Goal: Information Seeking & Learning: Learn about a topic

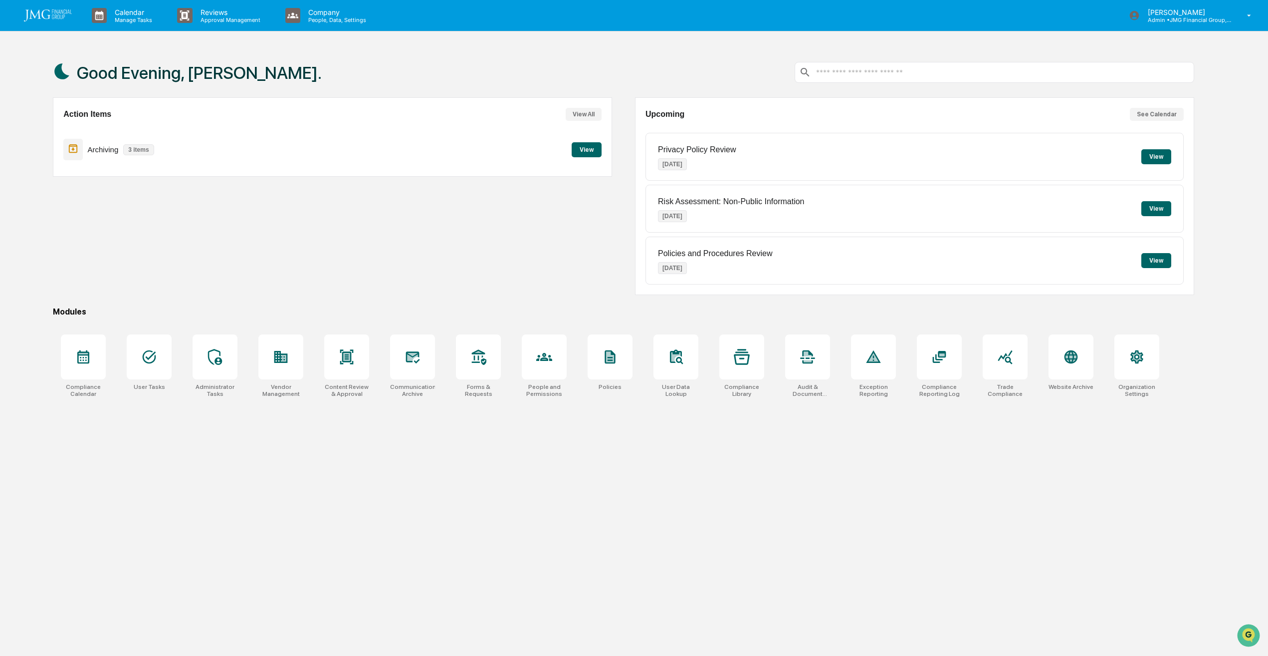
click at [584, 154] on button "View" at bounding box center [587, 149] width 30 height 15
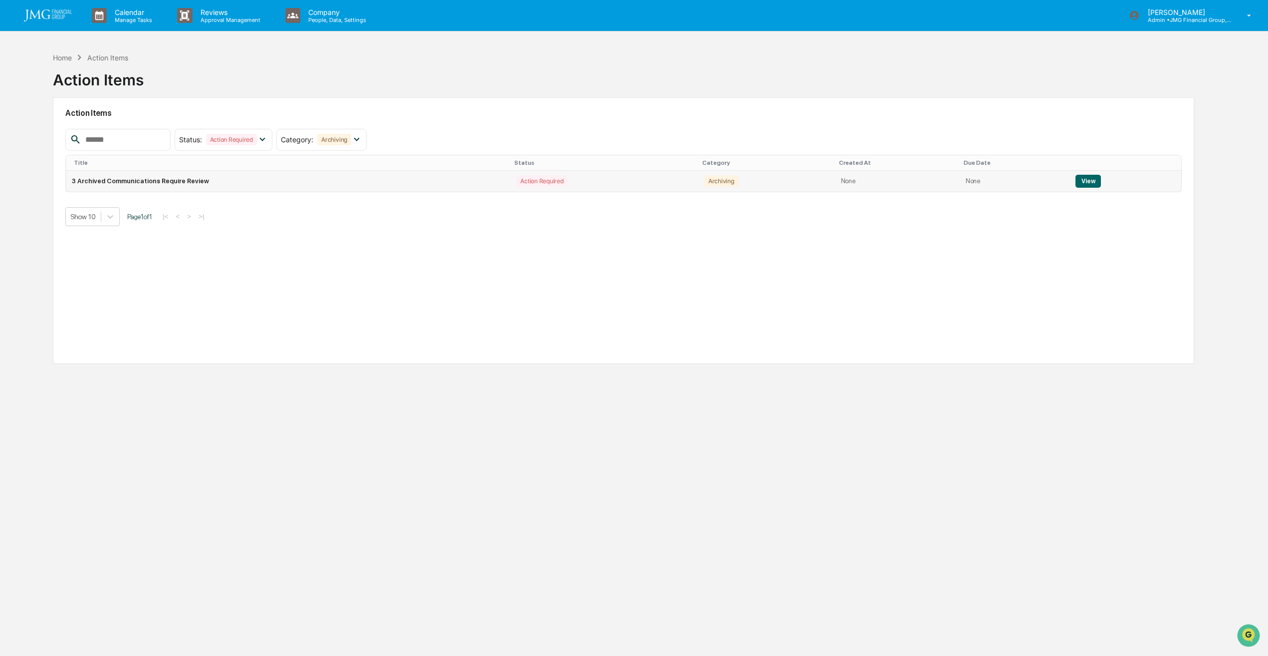
click at [1085, 182] on button "View" at bounding box center [1088, 181] width 25 height 13
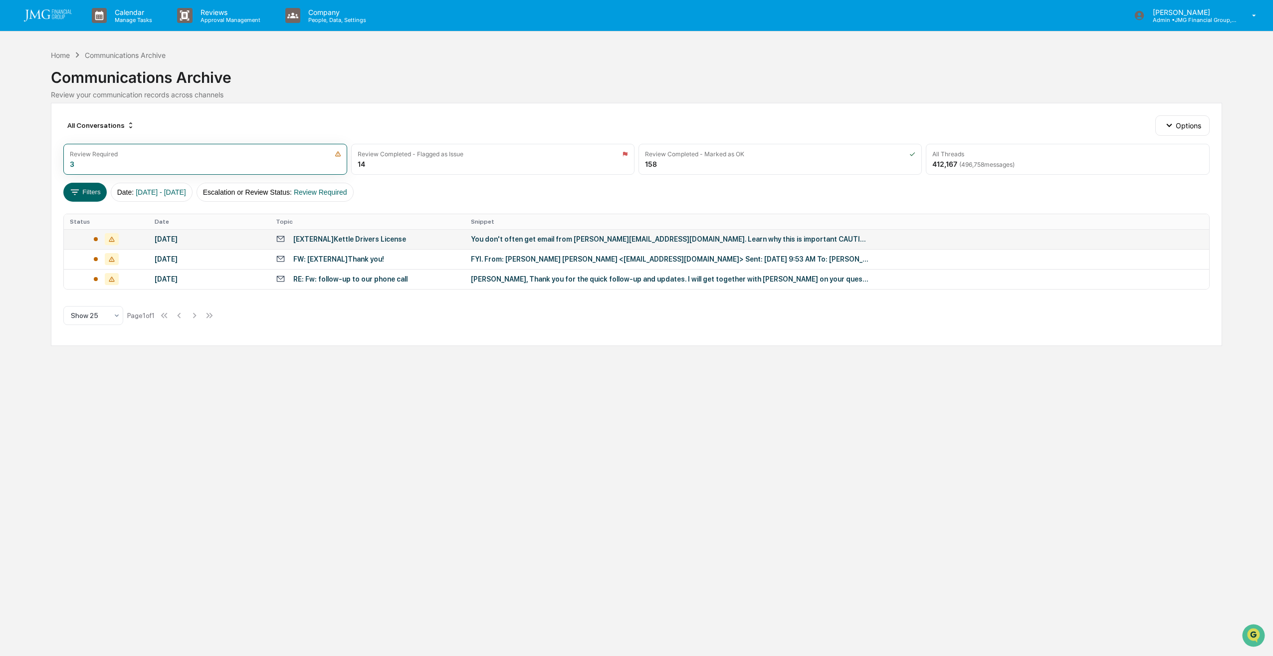
click at [690, 243] on div "You don't often get email from thom.kettle@comcast.net. Learn why this is impor…" at bounding box center [670, 239] width 399 height 8
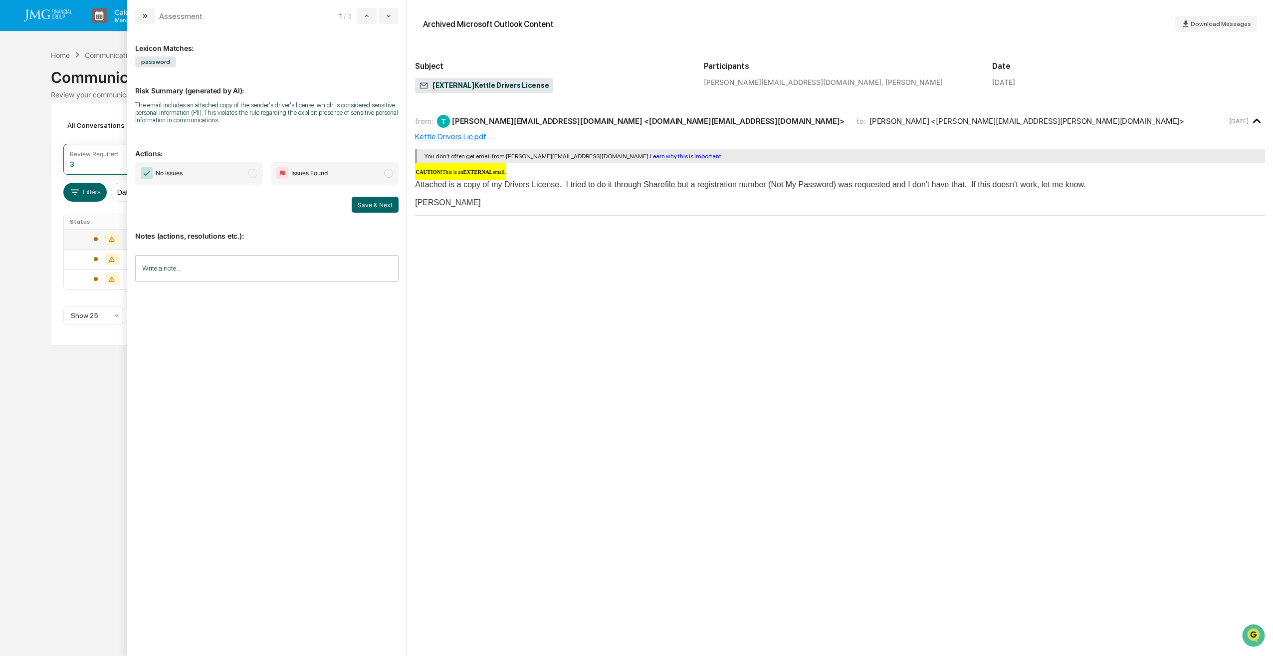
click at [251, 175] on span "modal" at bounding box center [252, 173] width 9 height 9
click at [330, 273] on input "Write a note..." at bounding box center [266, 268] width 263 height 26
click at [378, 211] on button "Save & Next" at bounding box center [375, 205] width 47 height 16
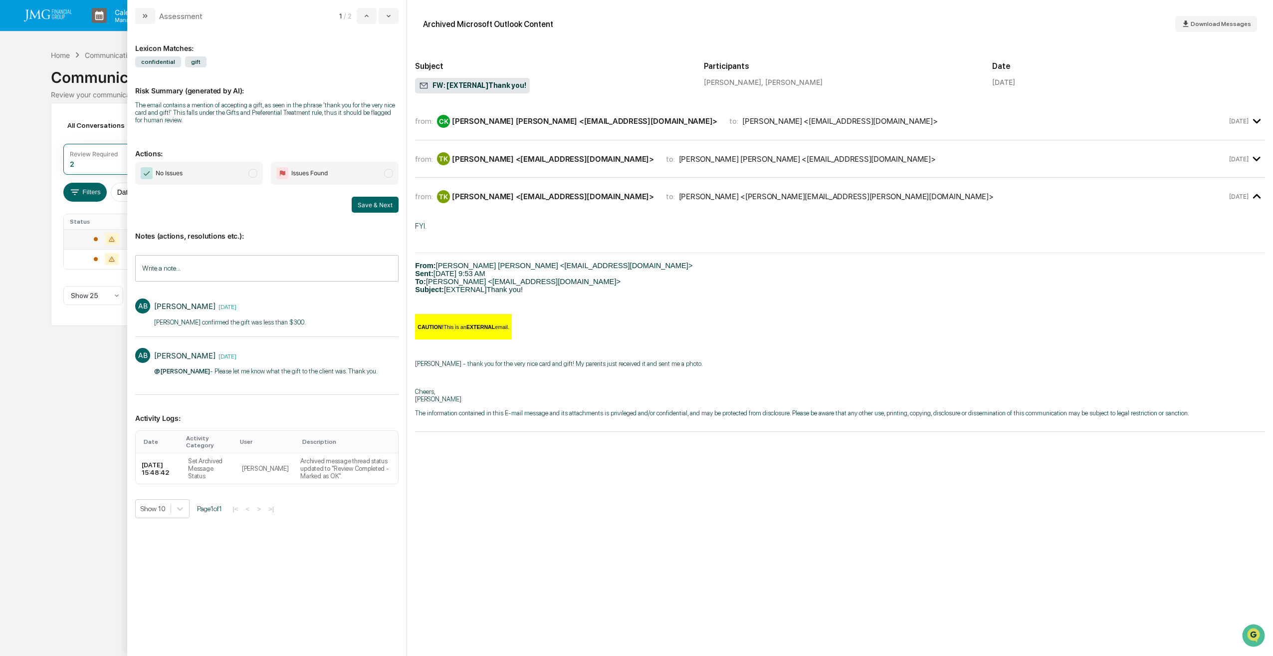
click at [247, 178] on span "No Issues" at bounding box center [199, 173] width 128 height 23
click at [369, 206] on button "Save & Next" at bounding box center [375, 205] width 47 height 16
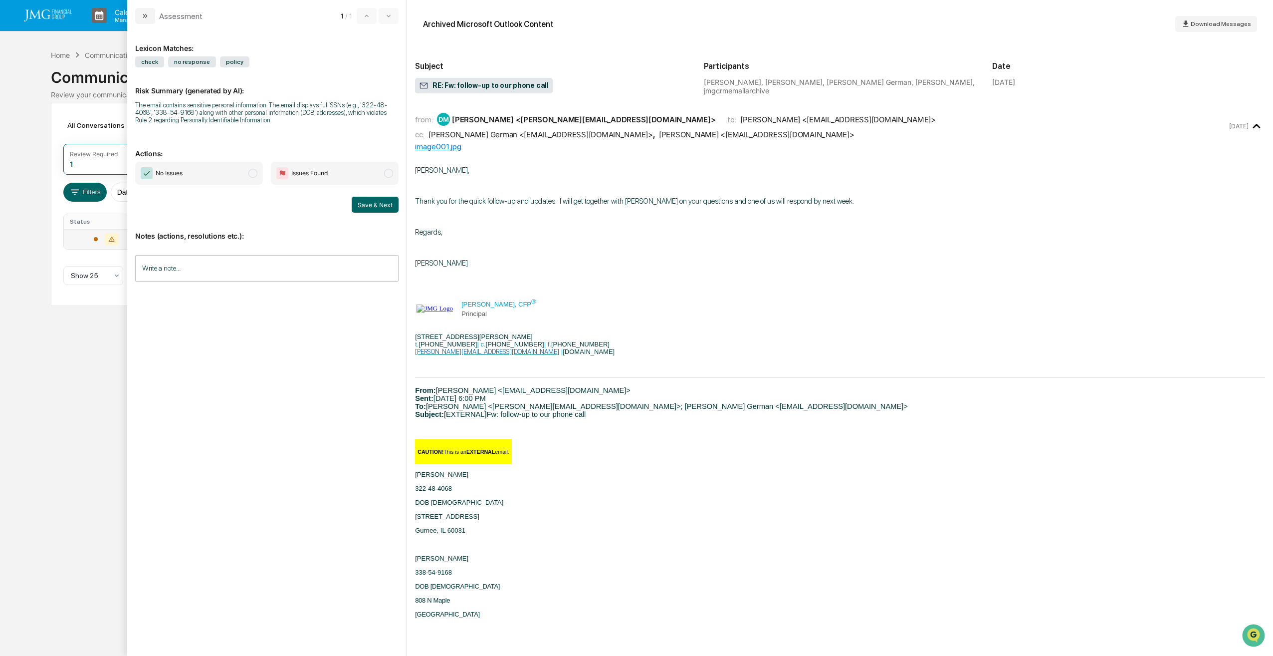
click at [392, 176] on span "modal" at bounding box center [388, 173] width 9 height 9
click at [328, 270] on input "Write a note..." at bounding box center [266, 268] width 263 height 26
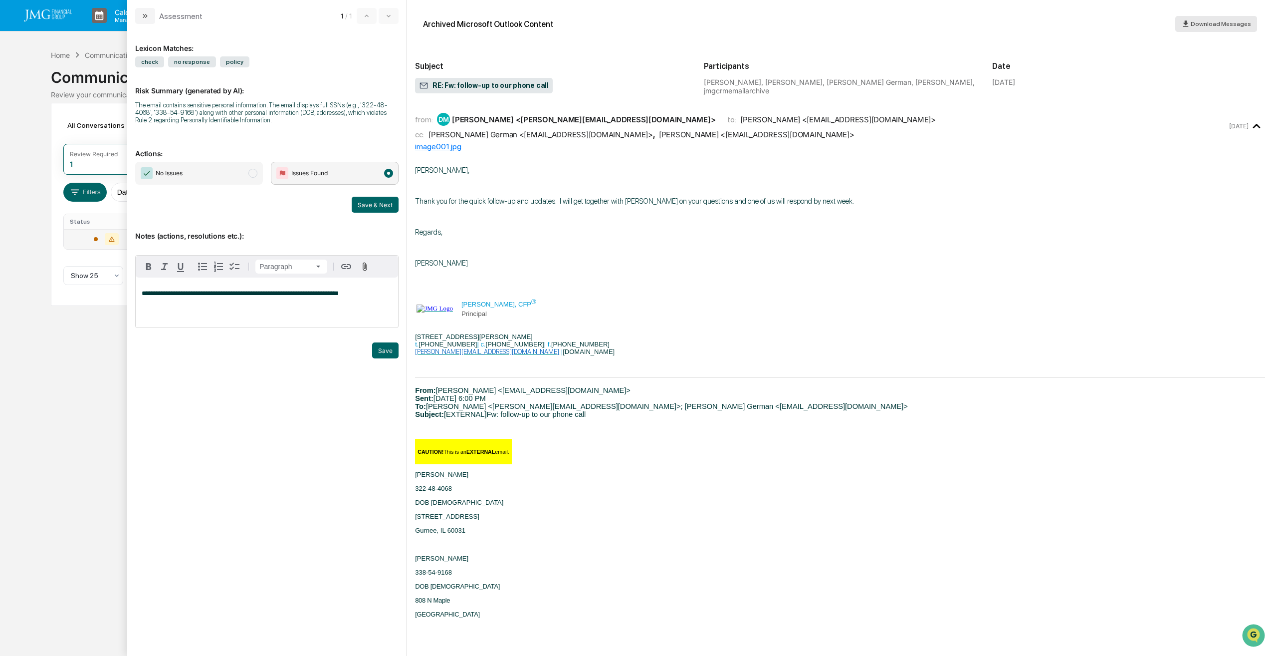
click at [1218, 26] on span "Download Messages" at bounding box center [1221, 23] width 60 height 7
drag, startPoint x: 386, startPoint y: 349, endPoint x: 378, endPoint y: 311, distance: 39.3
click at [386, 349] on button "Save" at bounding box center [385, 350] width 26 height 16
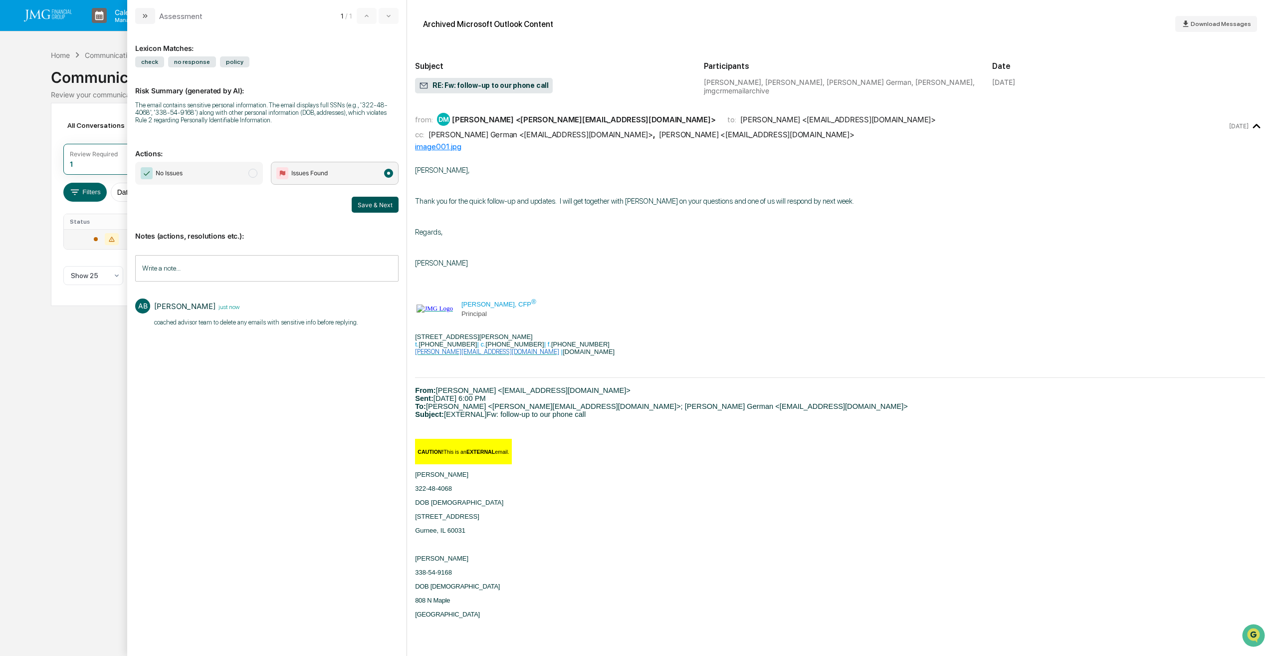
click at [377, 209] on button "Save & Next" at bounding box center [375, 205] width 47 height 16
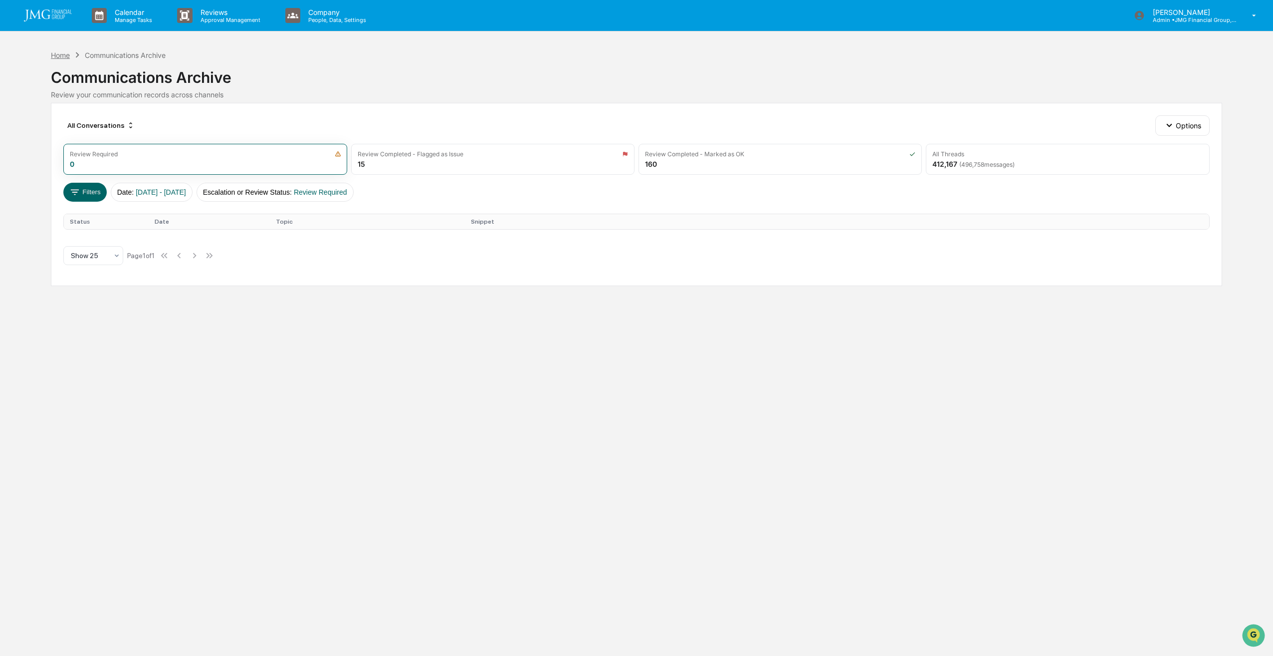
click at [60, 54] on div "Home" at bounding box center [60, 55] width 19 height 8
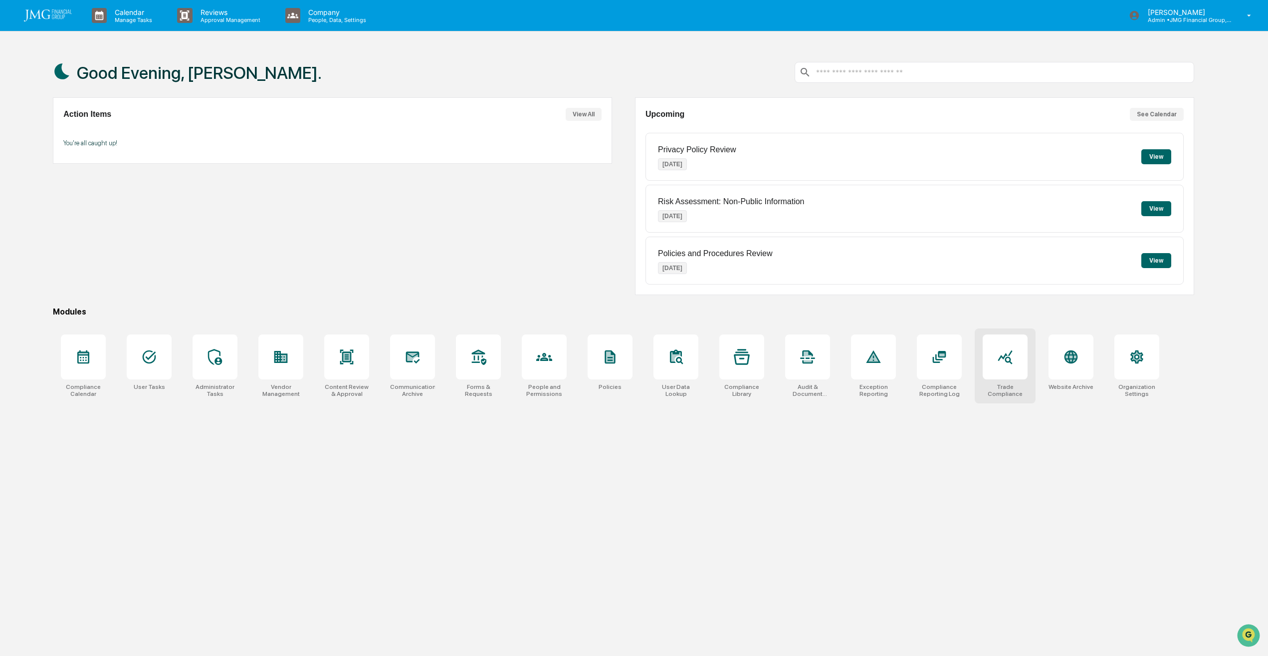
click at [1019, 360] on div at bounding box center [1005, 356] width 45 height 45
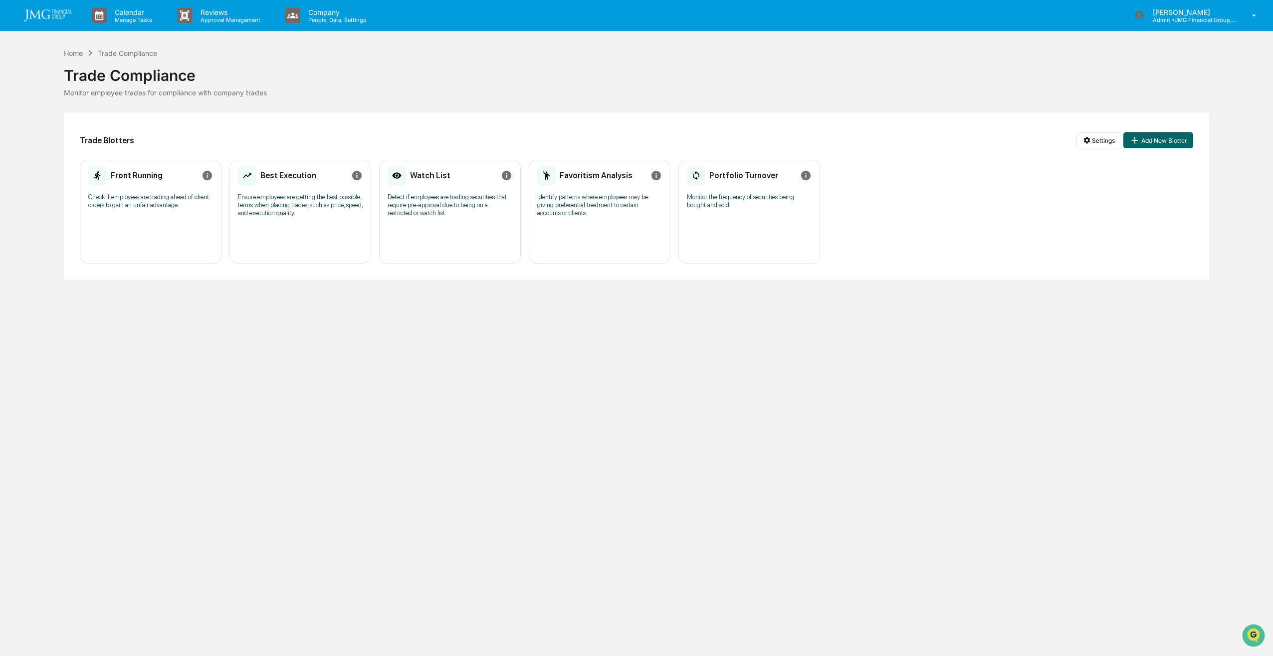
click at [175, 197] on p "Check if employees are trading ahead of client orders to gain an unfair advanta…" at bounding box center [150, 201] width 125 height 16
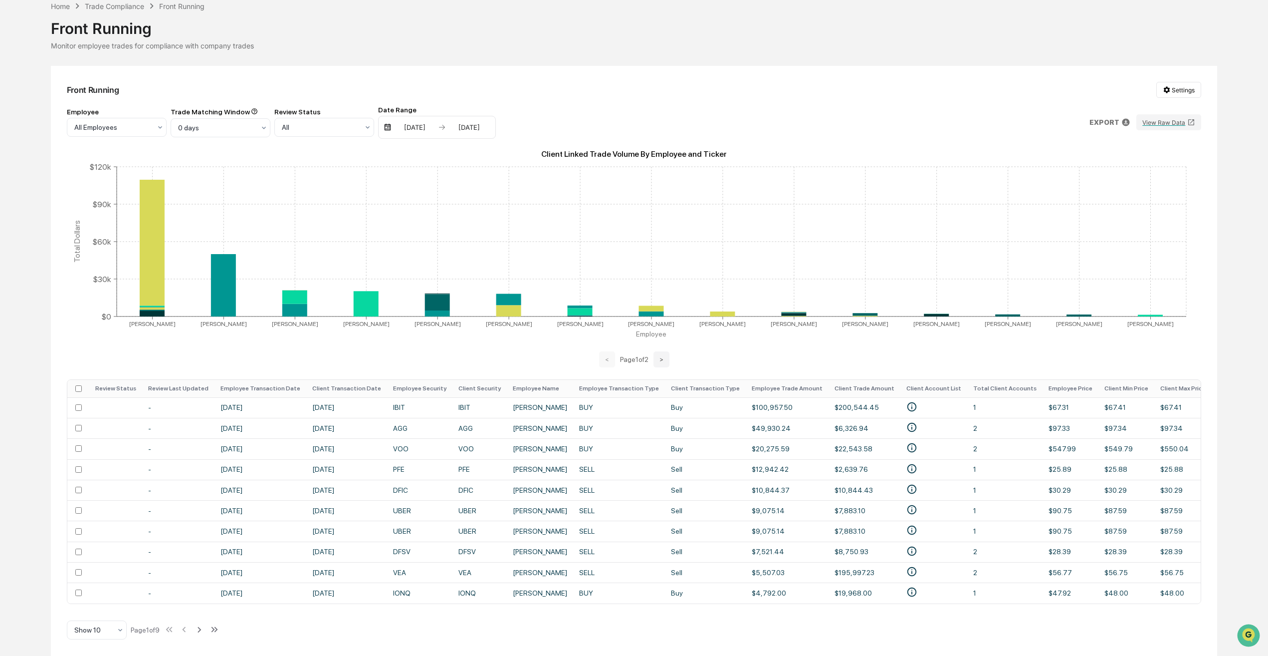
scroll to position [51, 0]
click at [125, 631] on div "Show 10" at bounding box center [97, 629] width 60 height 19
click at [99, 586] on div "Show 50" at bounding box center [96, 584] width 59 height 20
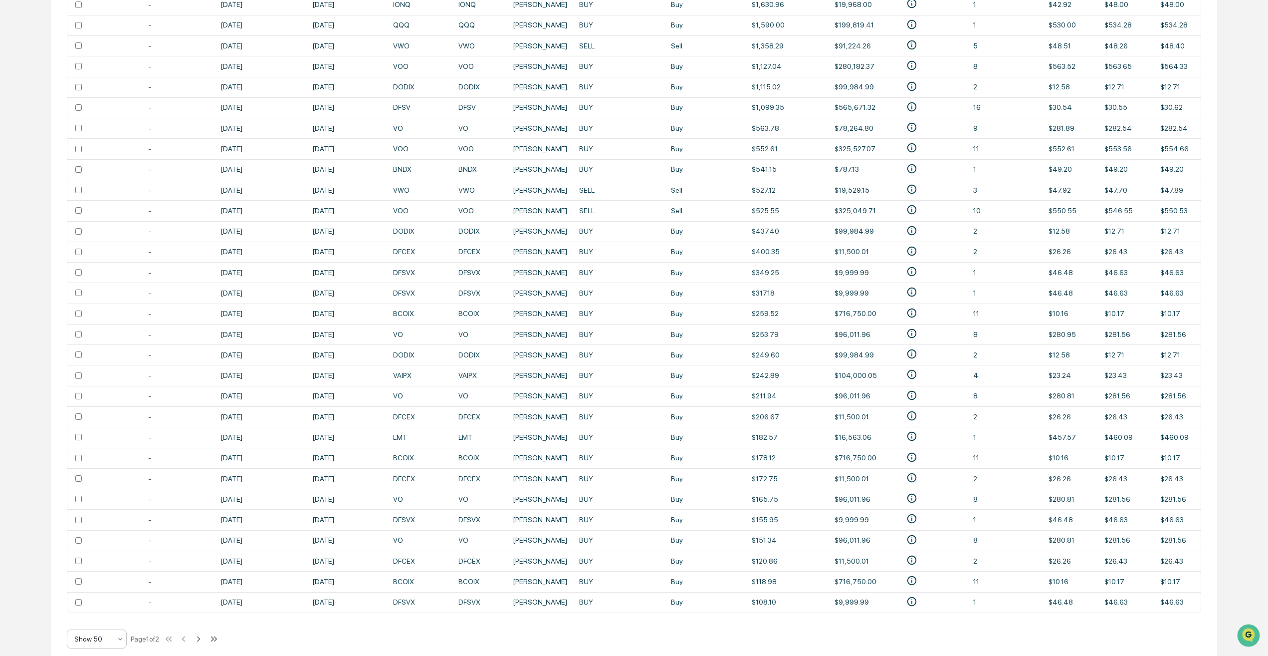
scroll to position [875, 0]
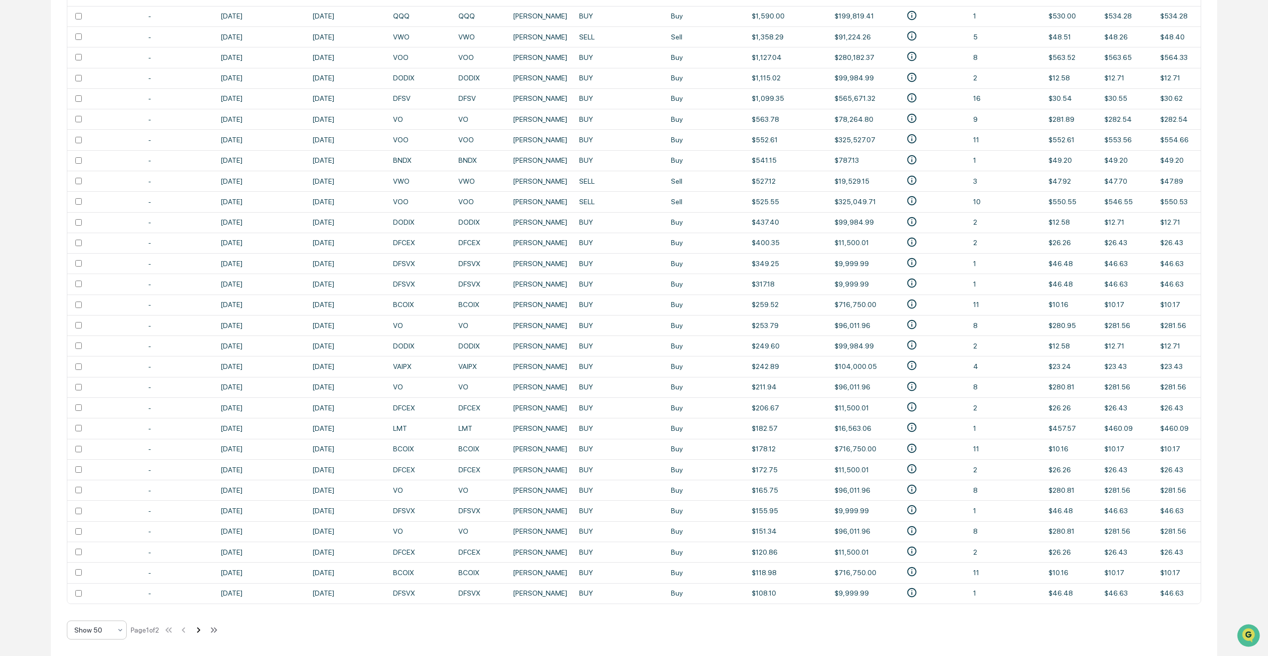
click at [199, 631] on icon at bounding box center [198, 629] width 11 height 11
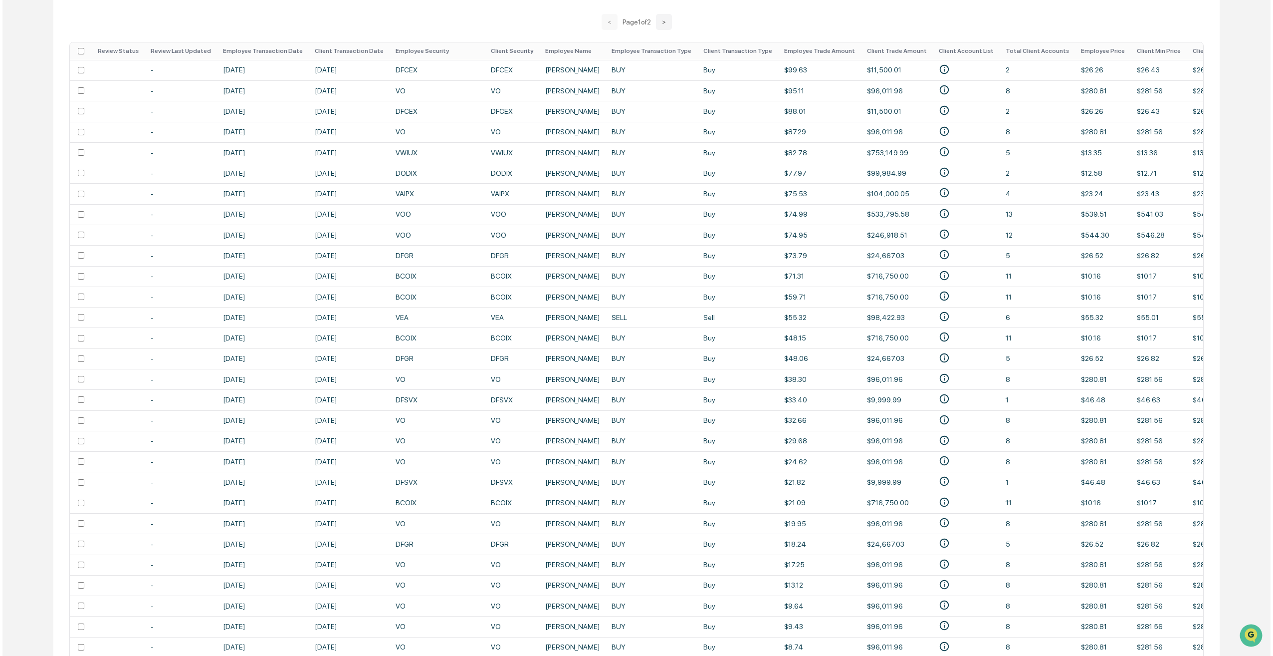
scroll to position [197, 0]
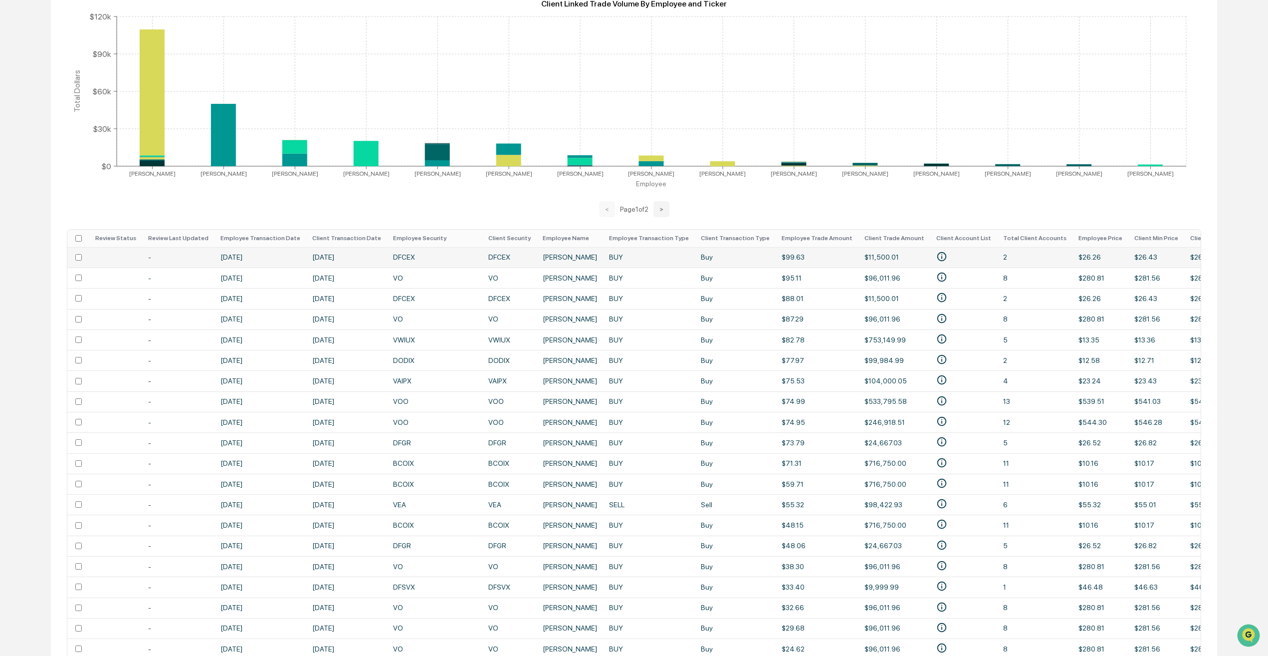
click at [118, 253] on td at bounding box center [115, 257] width 53 height 20
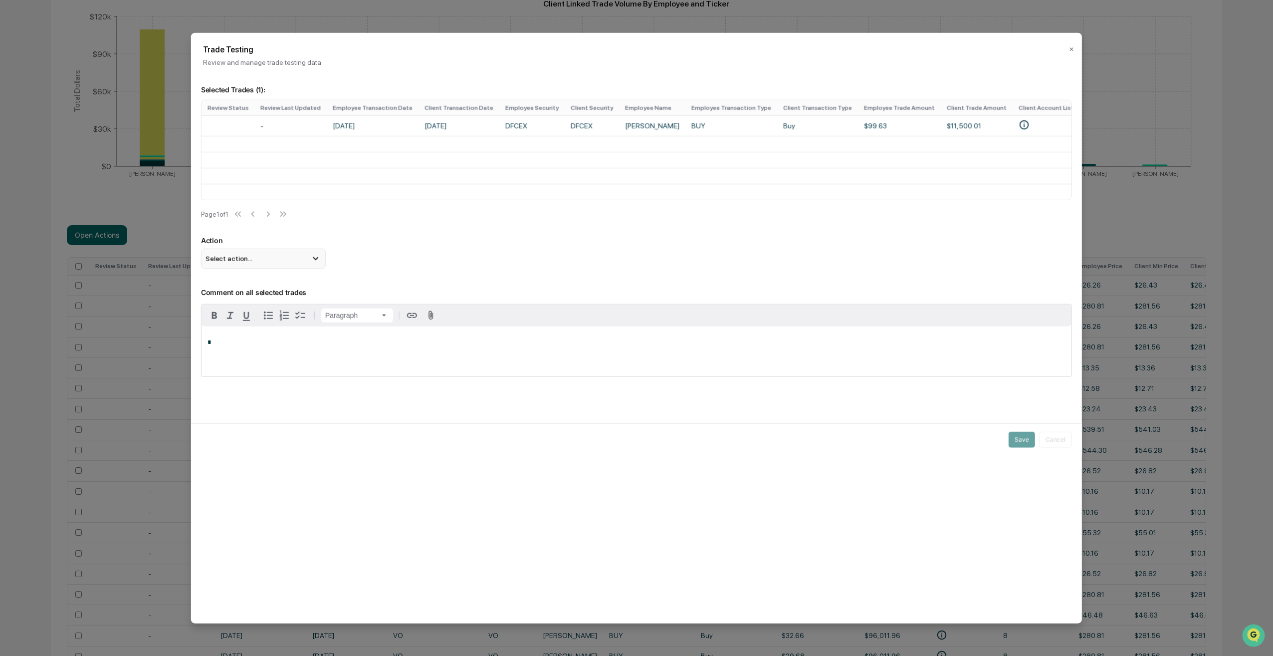
click at [314, 264] on icon at bounding box center [315, 258] width 11 height 11
click at [1072, 48] on button "✕" at bounding box center [1071, 49] width 5 height 16
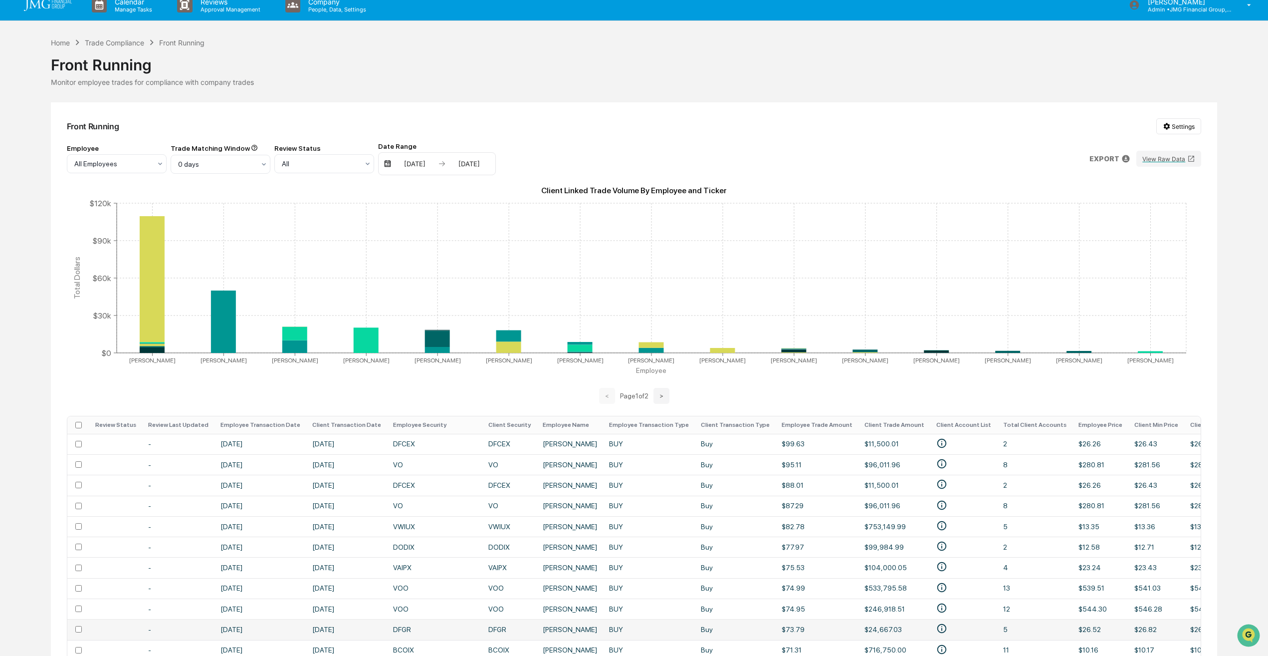
scroll to position [0, 0]
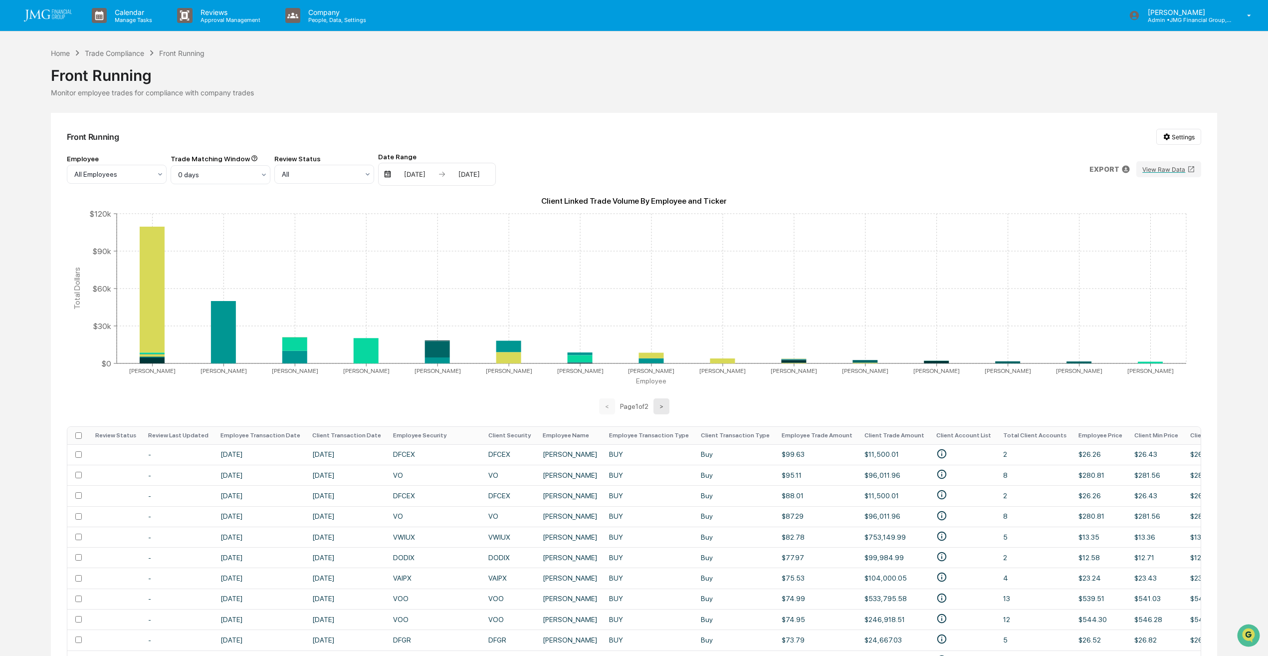
click at [659, 402] on button ">" at bounding box center [662, 406] width 16 height 16
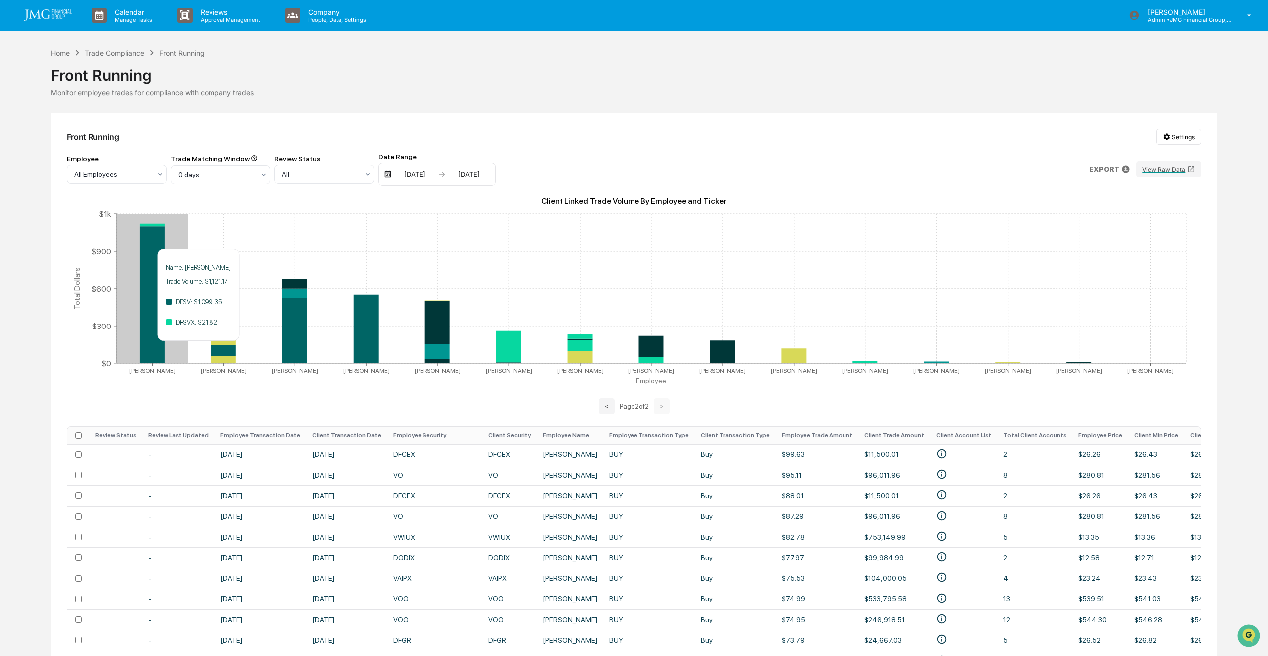
click at [157, 346] on icon at bounding box center [152, 294] width 25 height 137
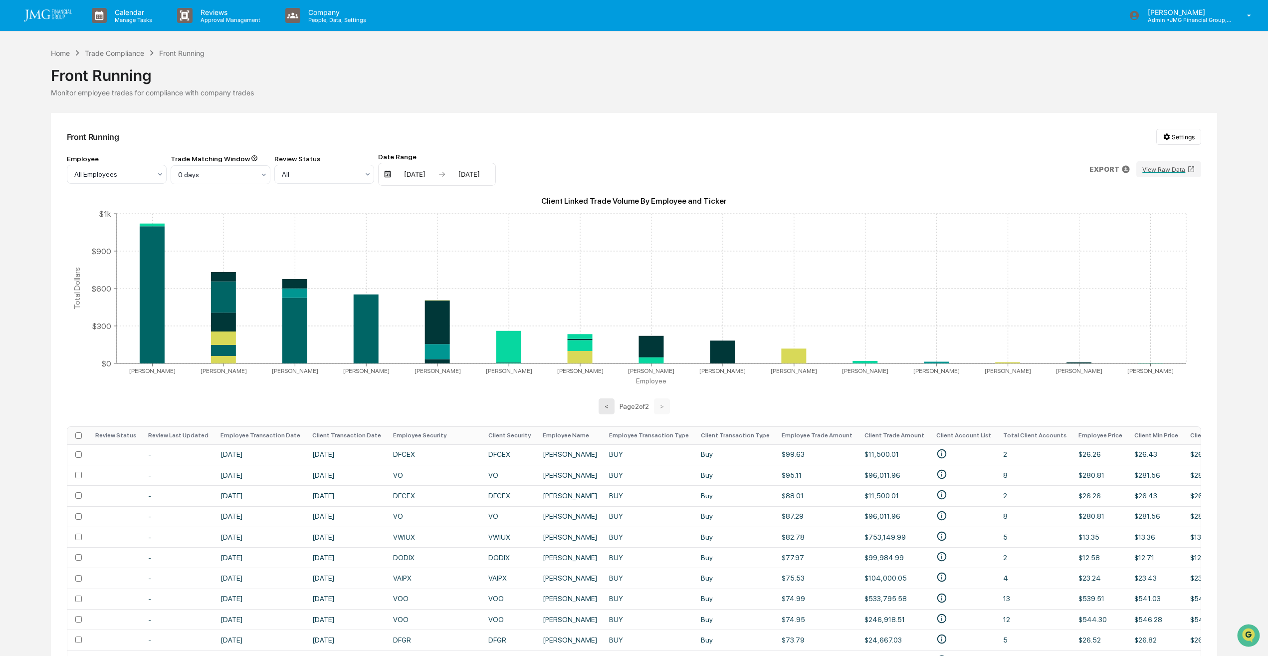
click at [603, 402] on button "<" at bounding box center [607, 406] width 16 height 16
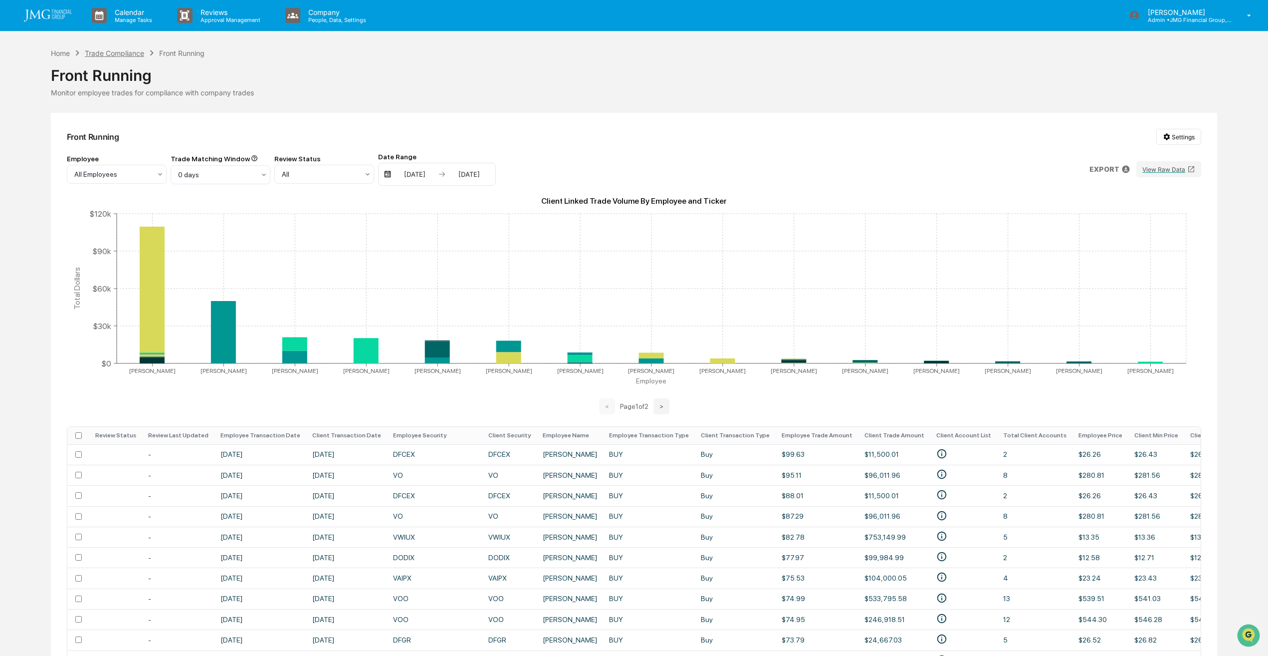
click at [108, 53] on div "Trade Compliance" at bounding box center [114, 53] width 59 height 8
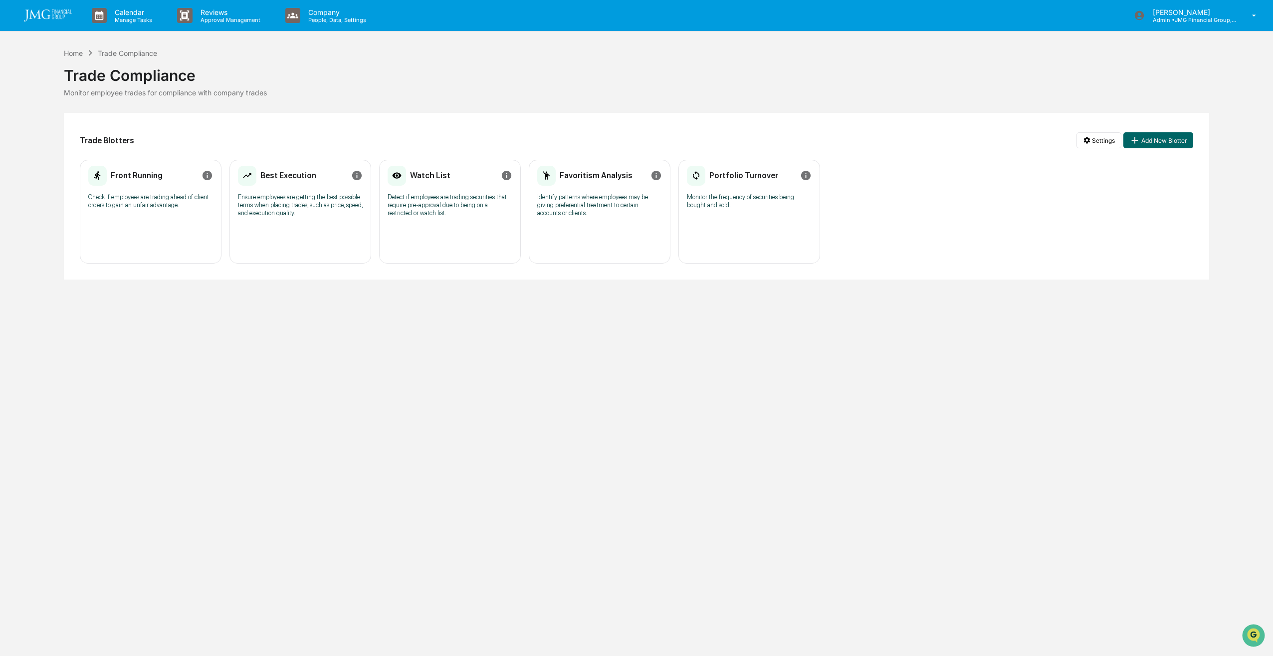
click at [576, 209] on p "Identify patterns where employees may be giving preferential treatment to certa…" at bounding box center [599, 205] width 125 height 24
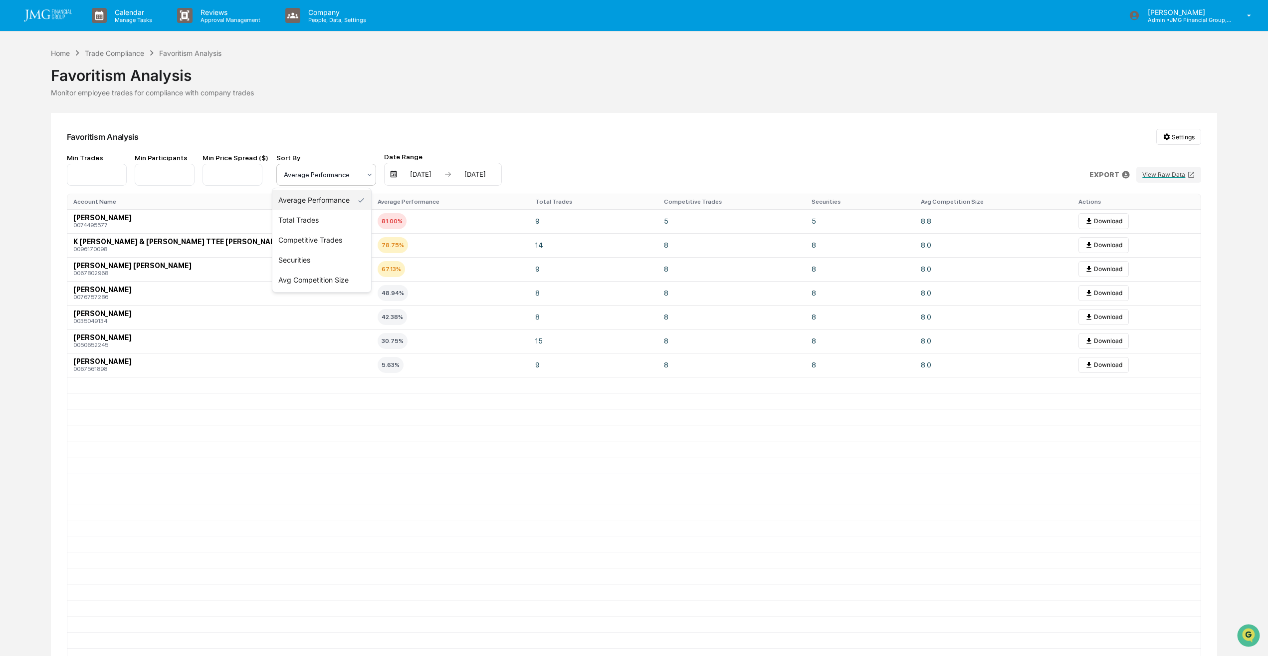
click at [366, 173] on icon at bounding box center [370, 175] width 8 height 8
click at [395, 222] on span "81.00%" at bounding box center [392, 221] width 29 height 16
click at [358, 179] on div "Average Performance" at bounding box center [322, 175] width 87 height 14
click at [320, 224] on div "Total Trades" at bounding box center [321, 220] width 99 height 20
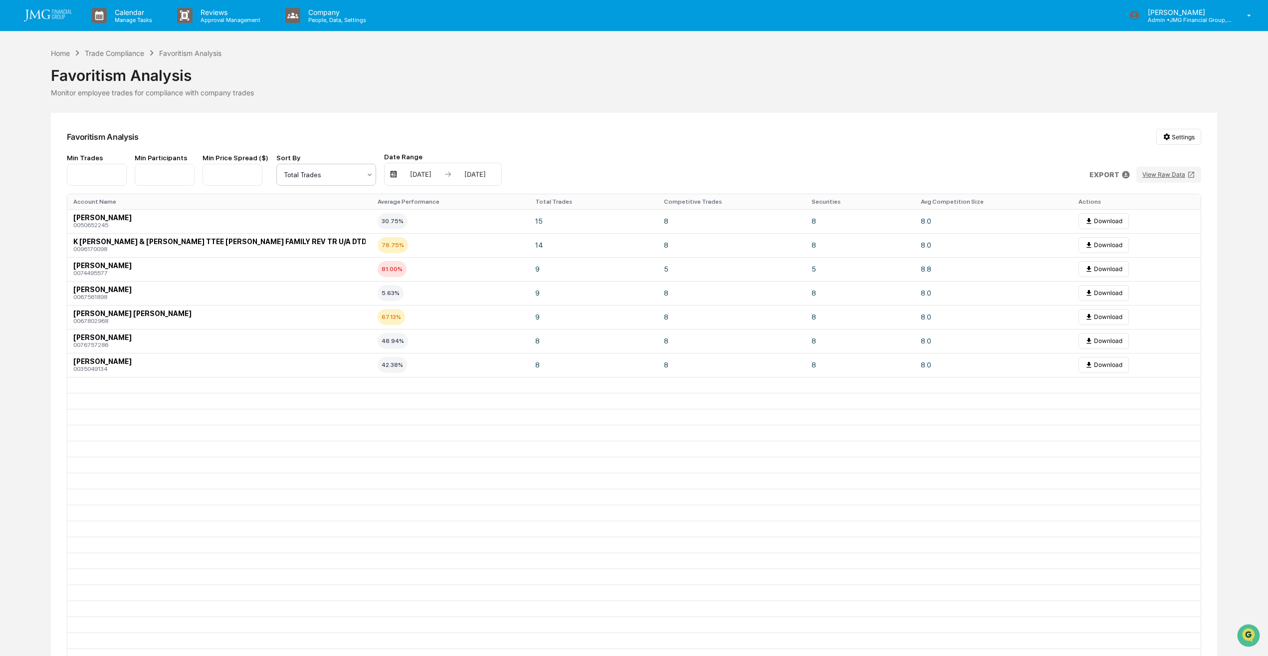
click at [366, 176] on icon at bounding box center [370, 175] width 8 height 8
click at [349, 199] on div "Average Performance" at bounding box center [321, 200] width 99 height 20
click at [125, 53] on div "Trade Compliance" at bounding box center [114, 53] width 59 height 8
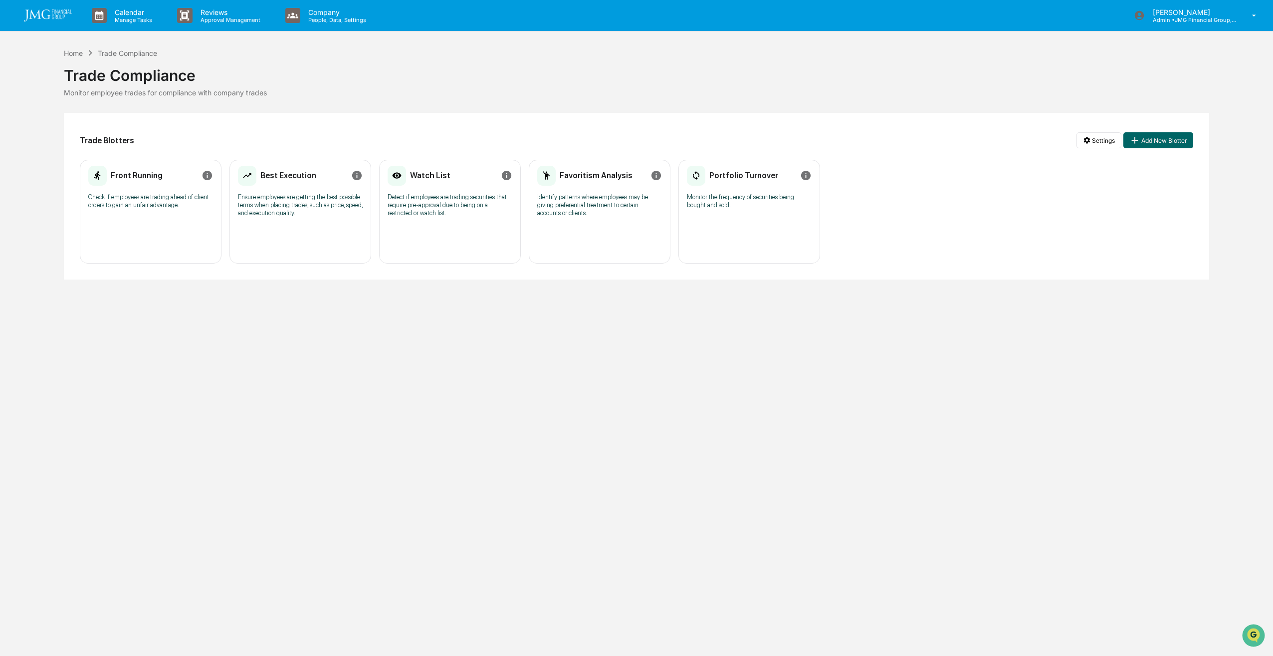
click at [742, 213] on div "Portfolio Turnover Monitor the frequency of securities being bought and sold." at bounding box center [749, 189] width 125 height 51
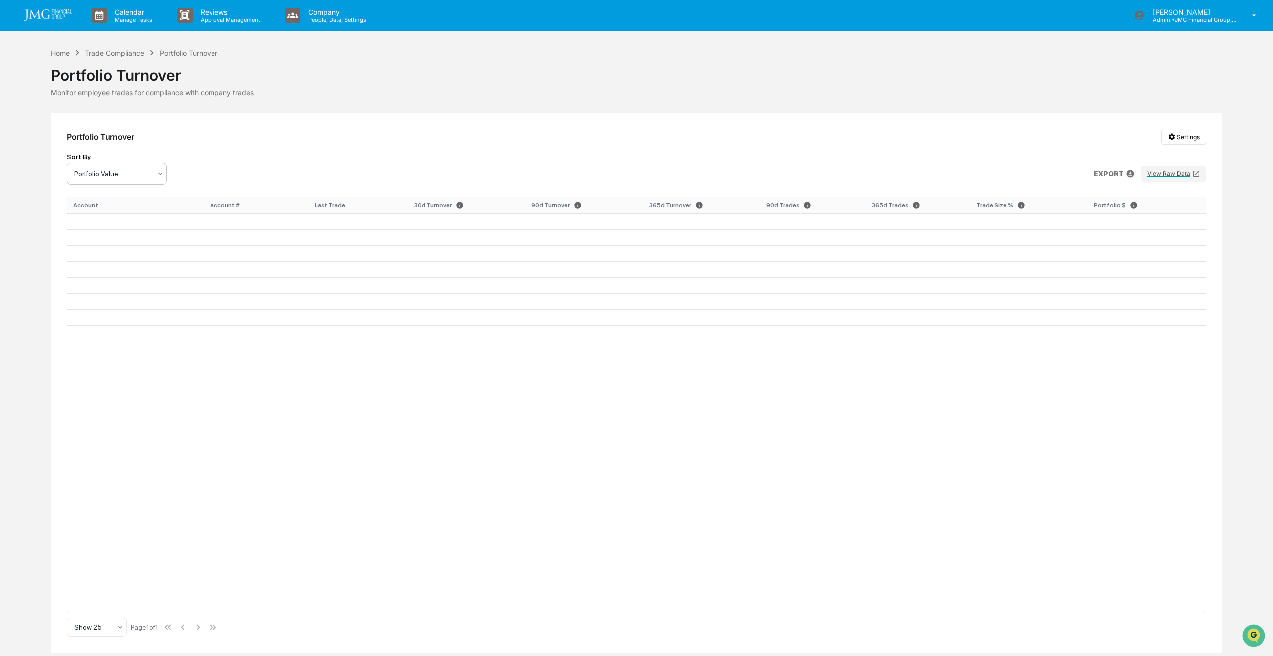
click at [158, 179] on div at bounding box center [160, 173] width 8 height 21
click at [160, 176] on icon at bounding box center [160, 174] width 8 height 8
click at [128, 66] on div "Portfolio Turnover" at bounding box center [637, 71] width 1172 height 26
click at [129, 55] on div "Trade Compliance" at bounding box center [114, 53] width 59 height 8
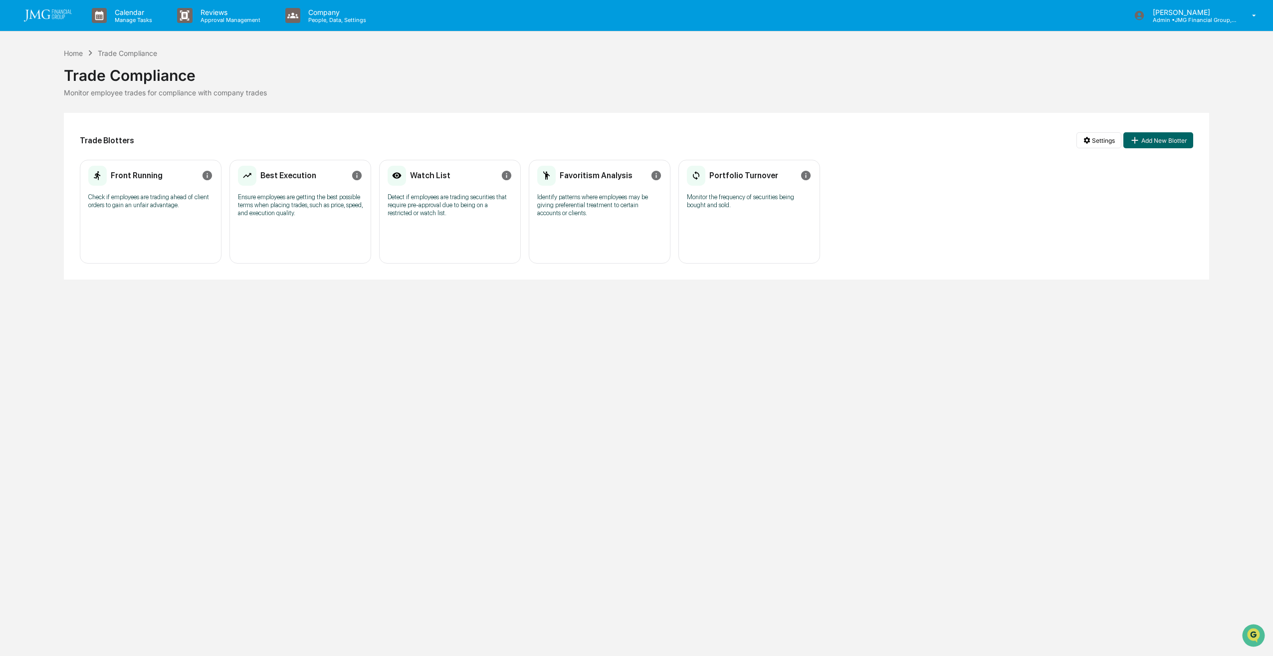
click at [455, 212] on p "Detect if employees are trading securities that require pre-approval due to bei…" at bounding box center [450, 205] width 125 height 24
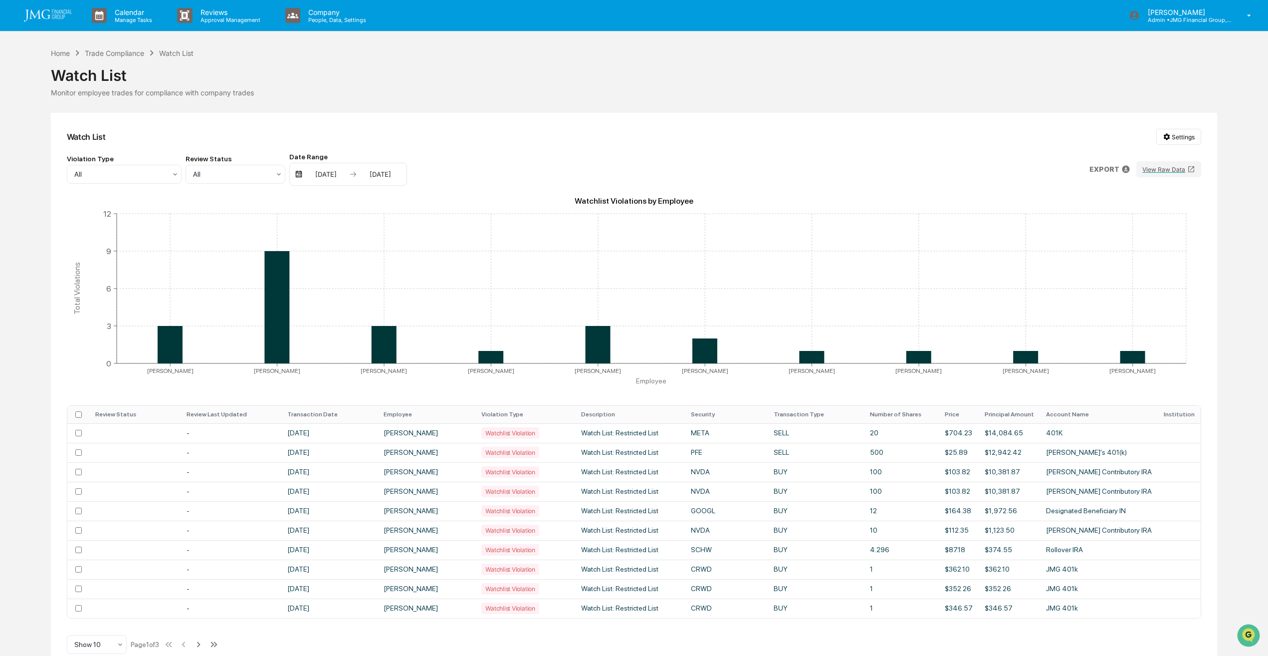
click at [331, 413] on th "Transaction Date" at bounding box center [329, 414] width 96 height 17
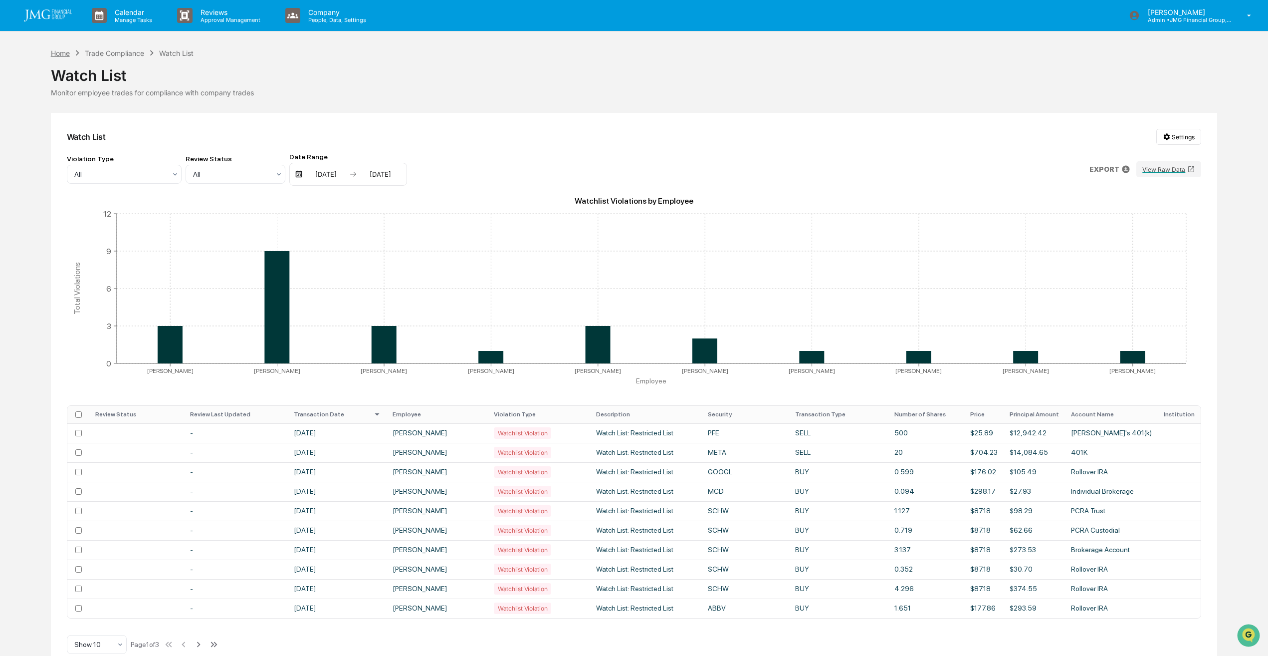
click at [67, 49] on div "Home" at bounding box center [60, 53] width 19 height 8
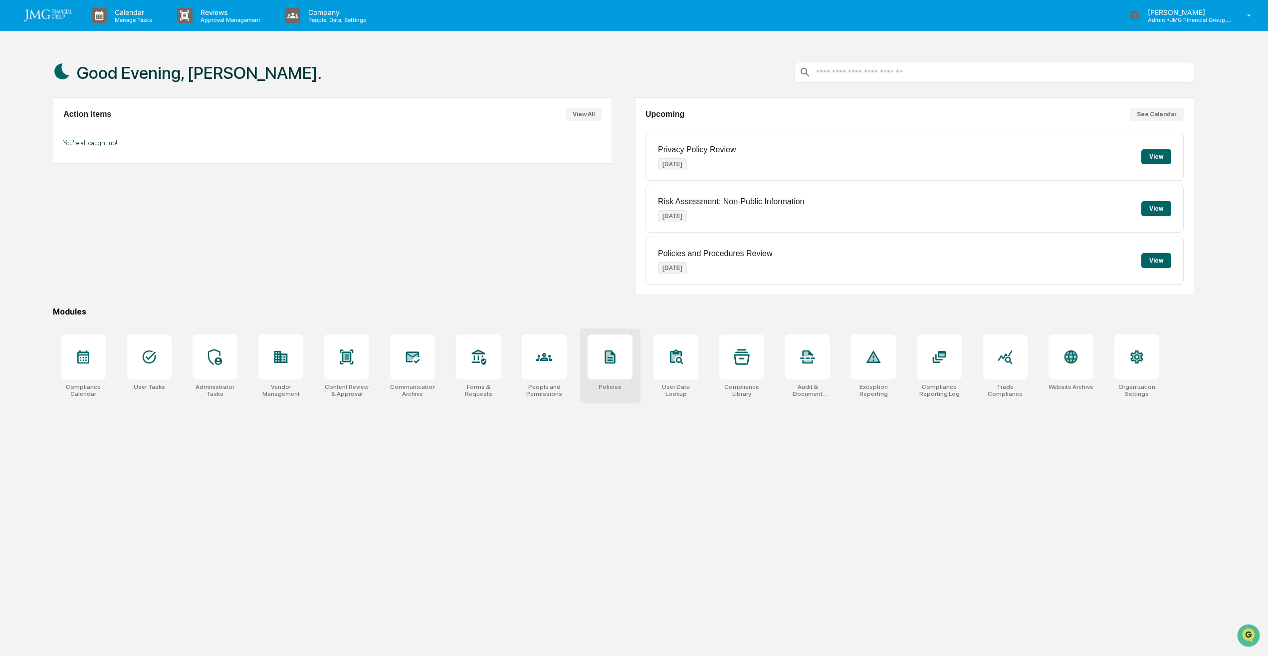
click at [618, 351] on icon at bounding box center [610, 357] width 16 height 16
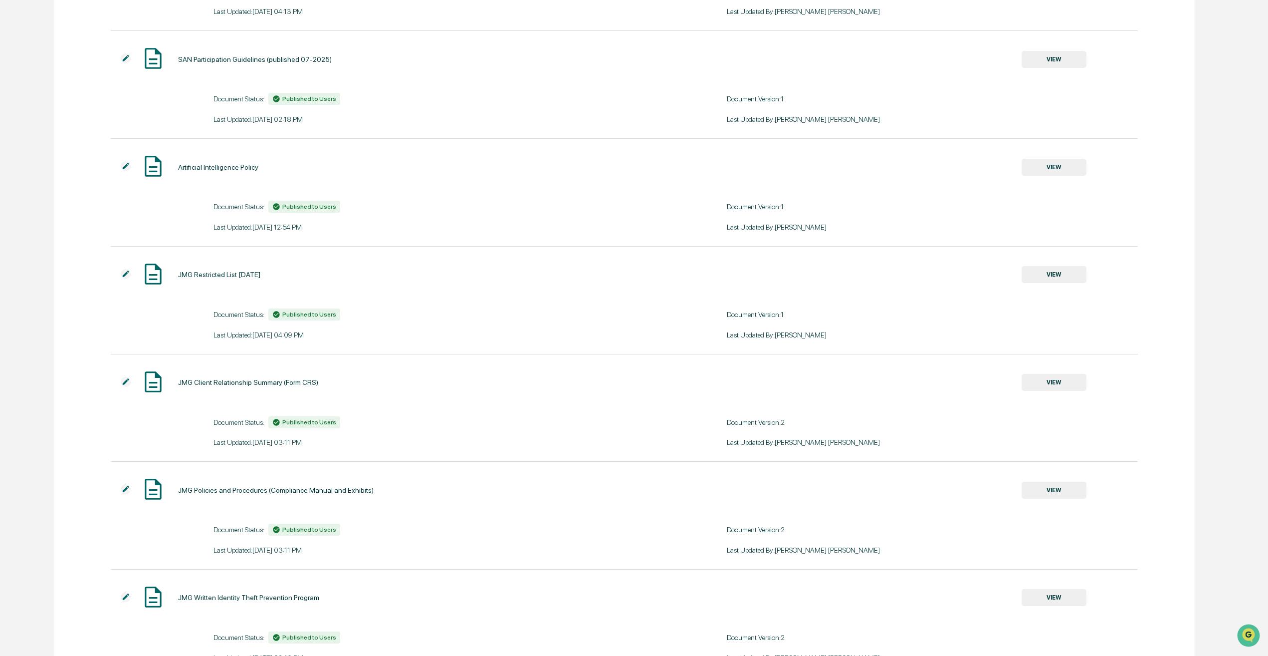
scroll to position [237, 0]
